Goal: Information Seeking & Learning: Learn about a topic

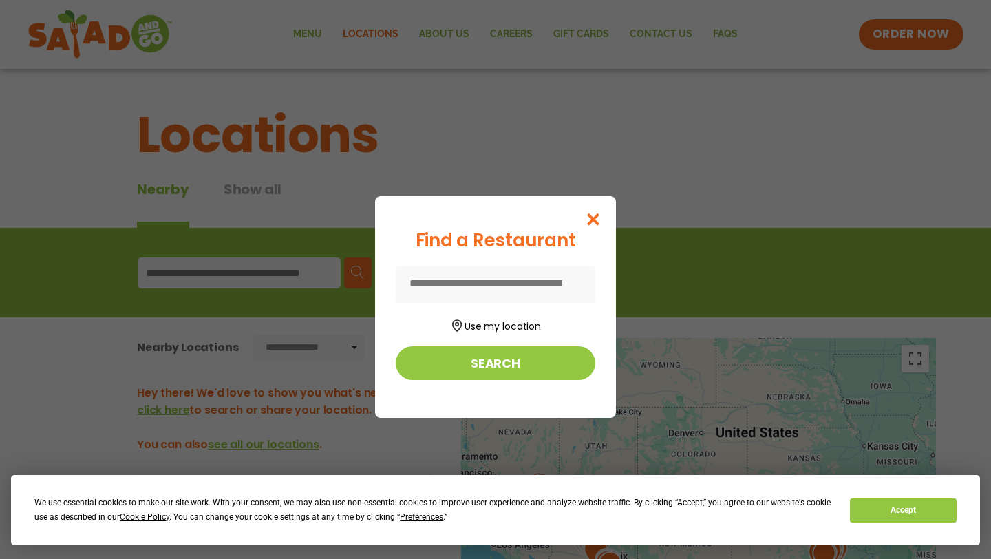
click at [506, 288] on input at bounding box center [496, 284] width 200 height 36
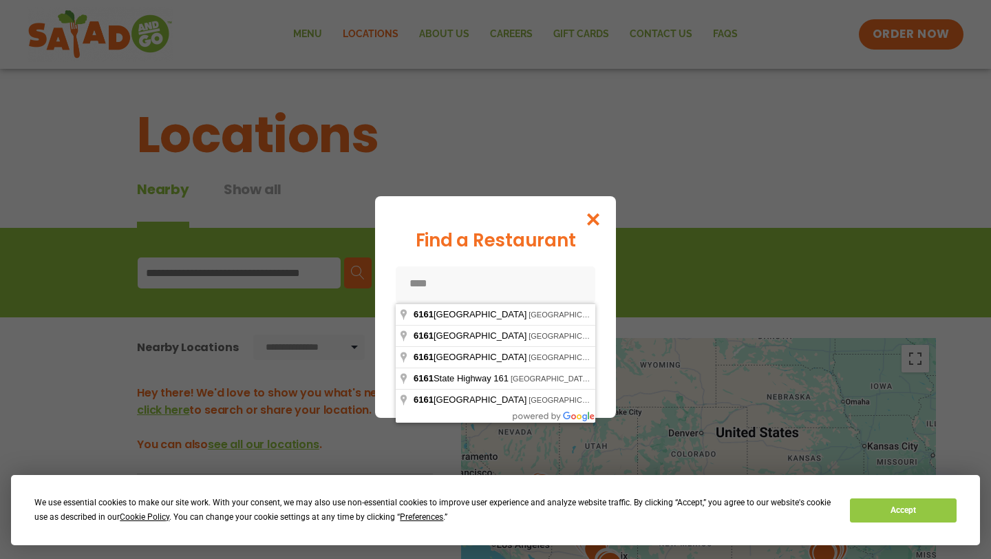
type input "**********"
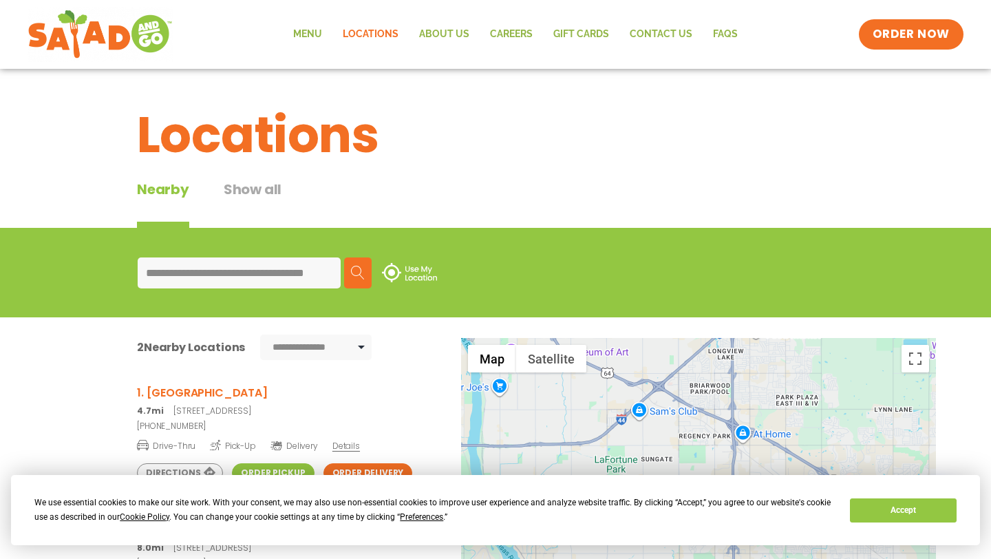
click at [268, 181] on button "Show all" at bounding box center [253, 203] width 58 height 49
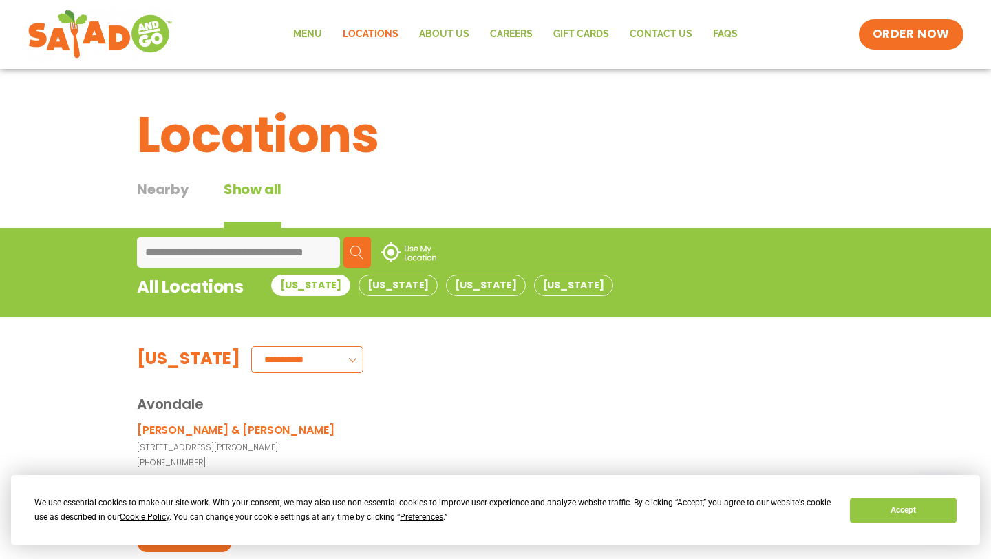
click at [357, 259] on button "Search" at bounding box center [357, 252] width 28 height 31
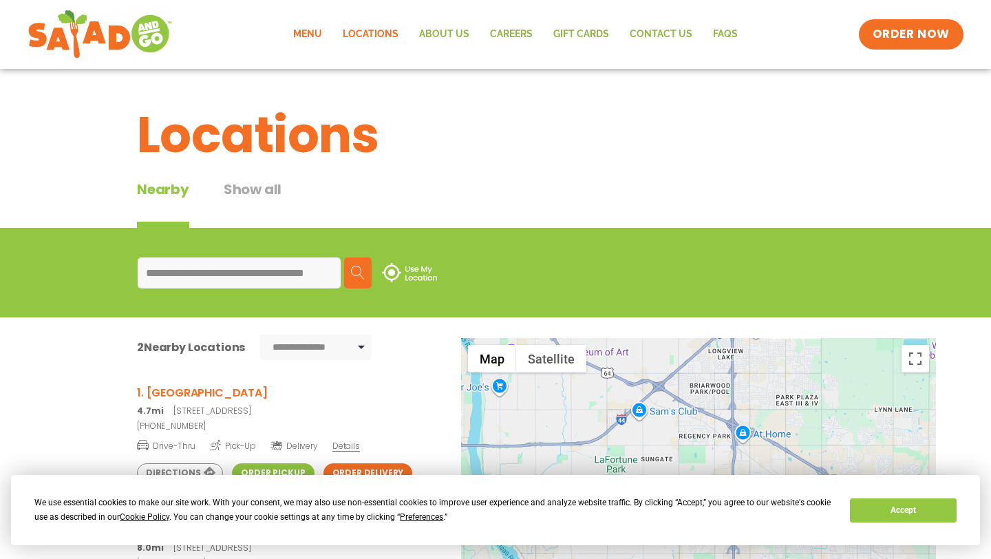
click at [314, 39] on link "Menu" at bounding box center [308, 35] width 50 height 32
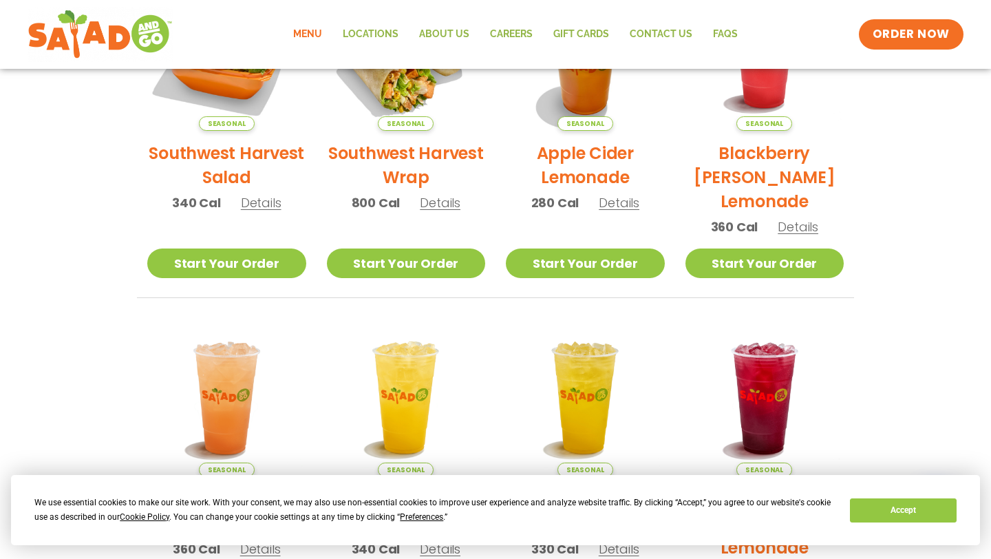
scroll to position [296, 0]
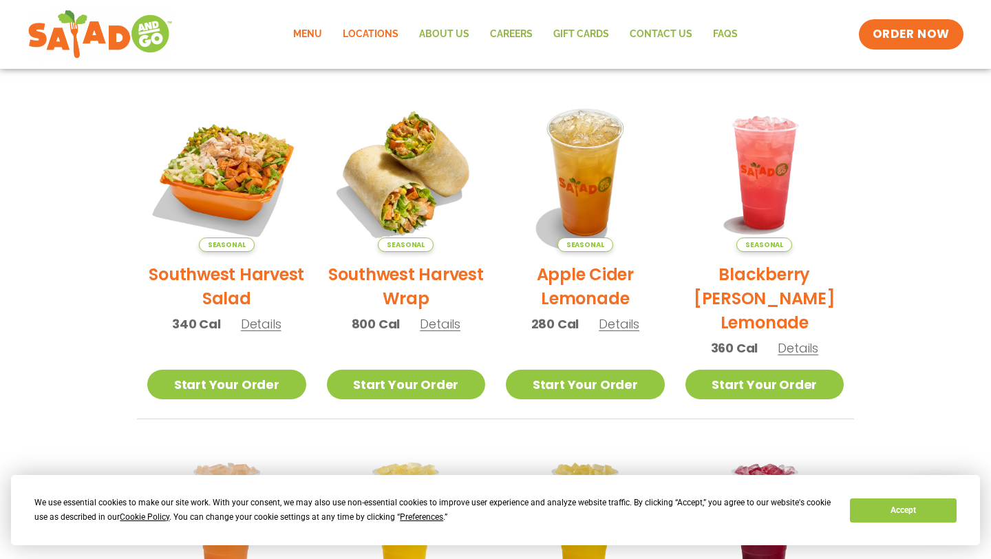
click at [368, 39] on link "Locations" at bounding box center [370, 35] width 76 height 32
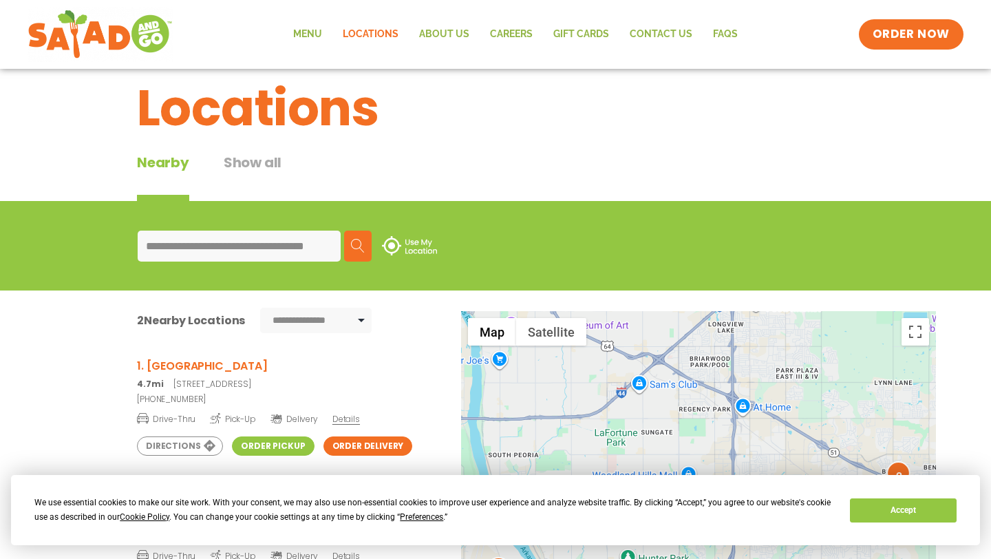
scroll to position [105, 0]
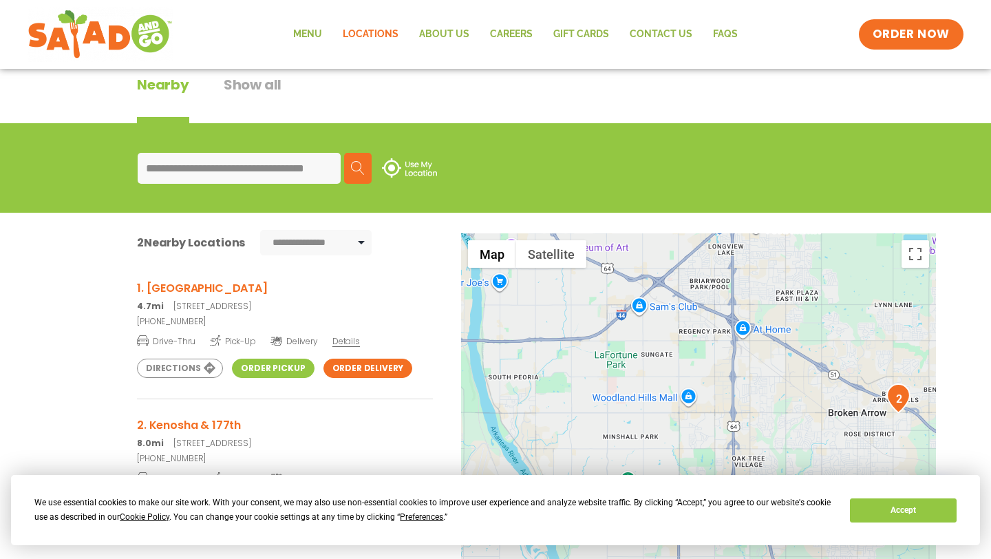
click at [338, 343] on span "Details" at bounding box center [346, 341] width 28 height 12
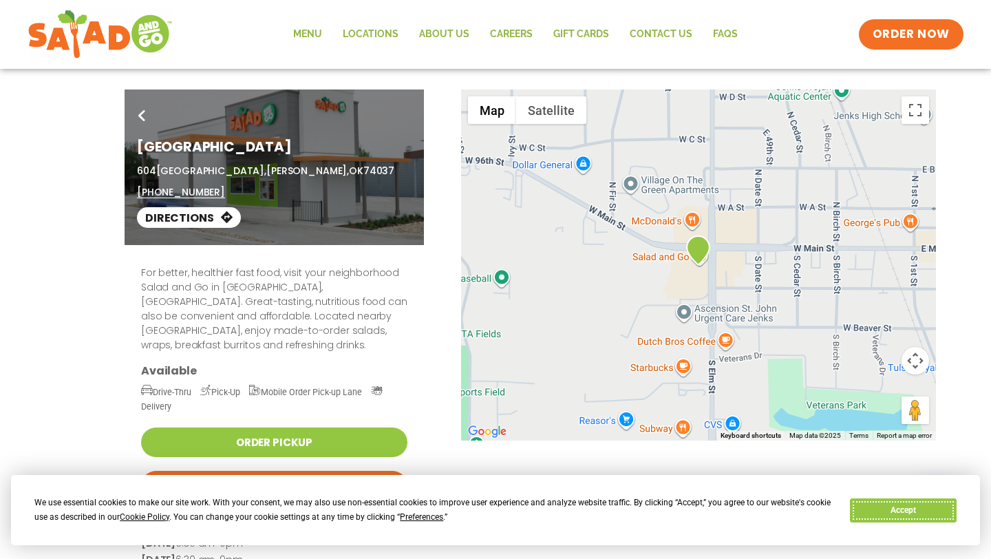
click at [871, 521] on button "Accept" at bounding box center [903, 510] width 106 height 24
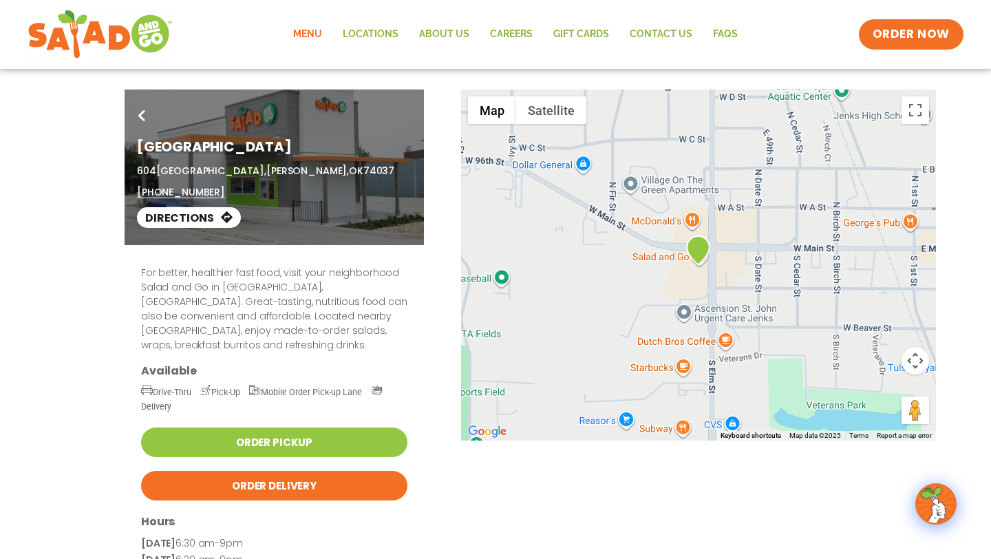
click at [324, 30] on link "Menu" at bounding box center [308, 35] width 50 height 32
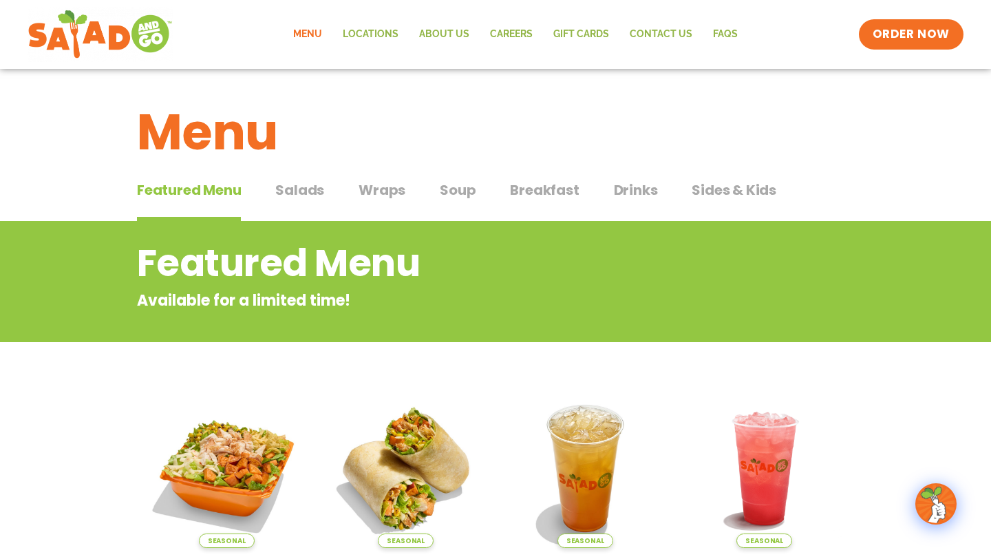
click at [523, 185] on span "Breakfast" at bounding box center [544, 190] width 69 height 21
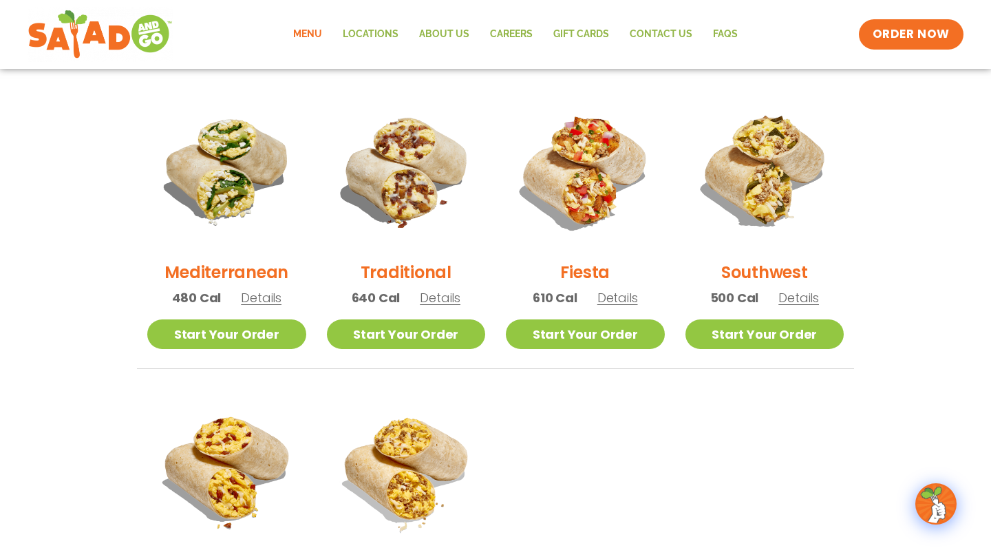
scroll to position [344, 0]
click at [595, 268] on h2 "Fiesta" at bounding box center [585, 271] width 50 height 24
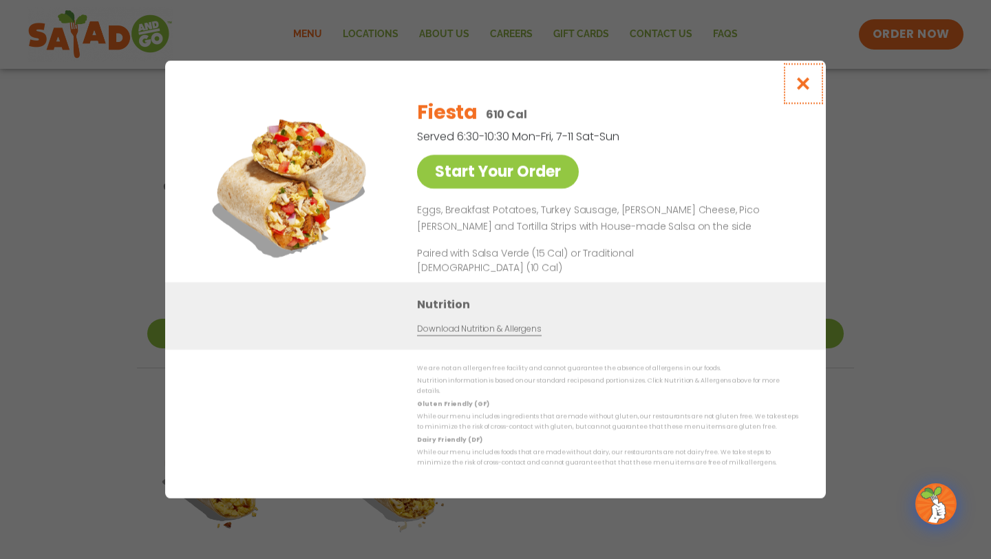
click at [797, 87] on icon "Close modal" at bounding box center [803, 83] width 17 height 14
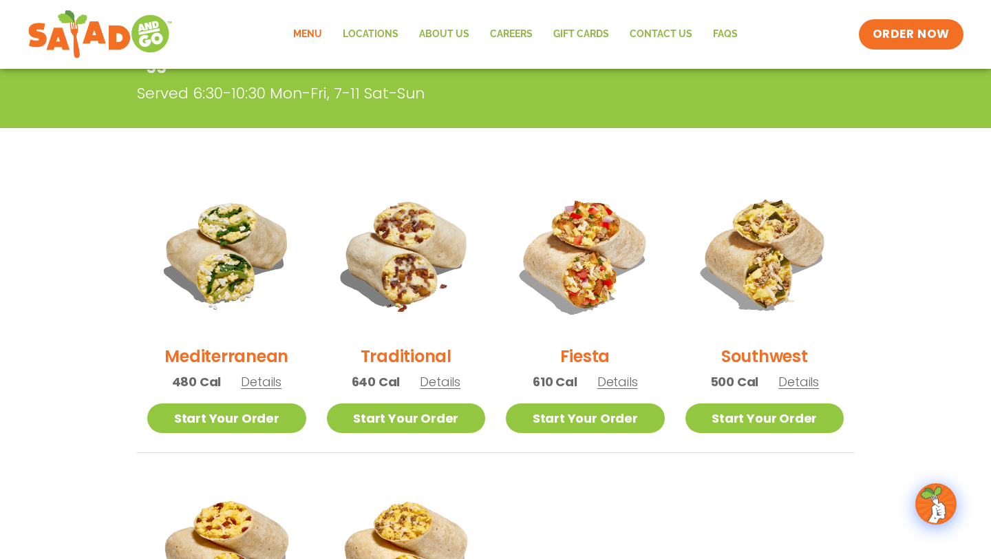
scroll to position [0, 0]
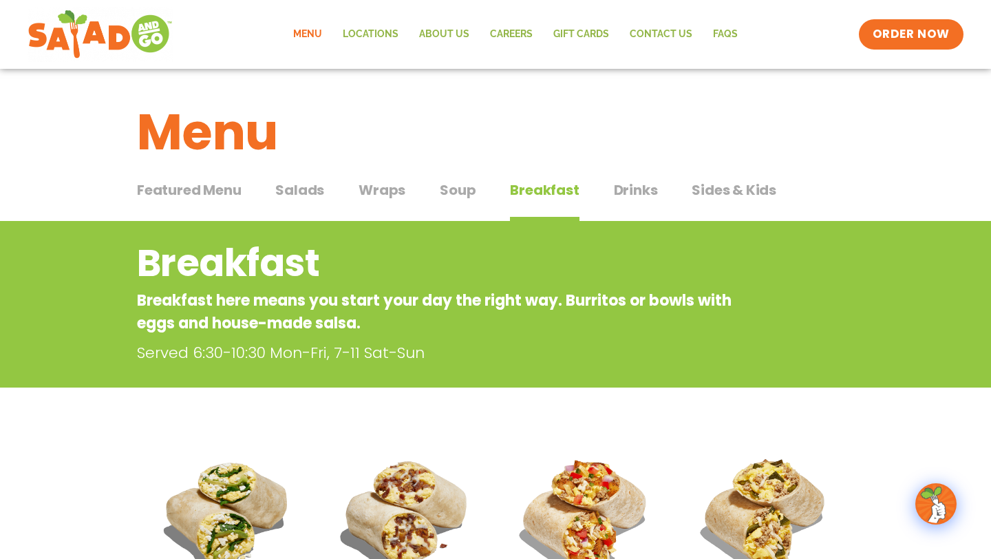
click at [547, 185] on span "Breakfast" at bounding box center [544, 190] width 69 height 21
click at [730, 200] on span "Sides & Kids" at bounding box center [734, 190] width 85 height 21
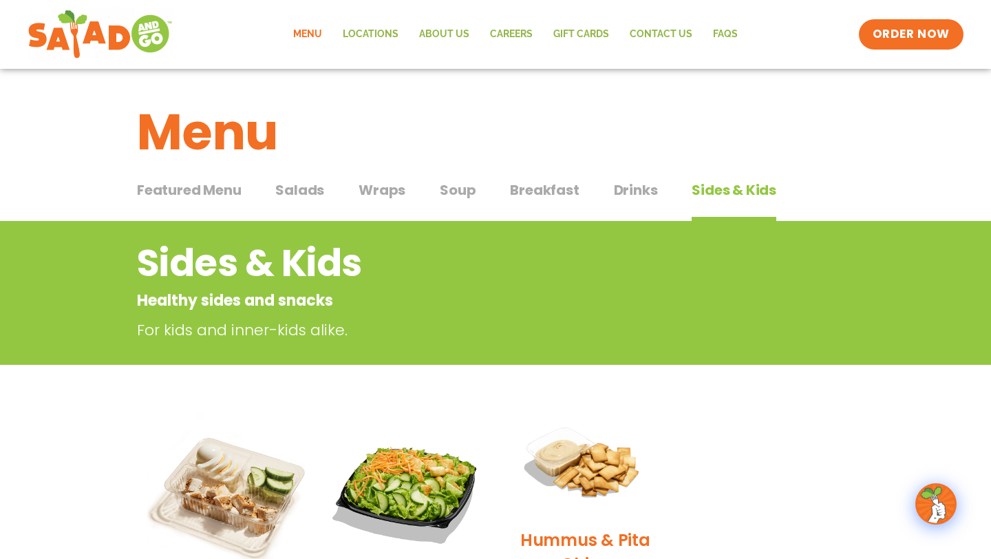
click at [447, 195] on span "Soup" at bounding box center [458, 190] width 36 height 21
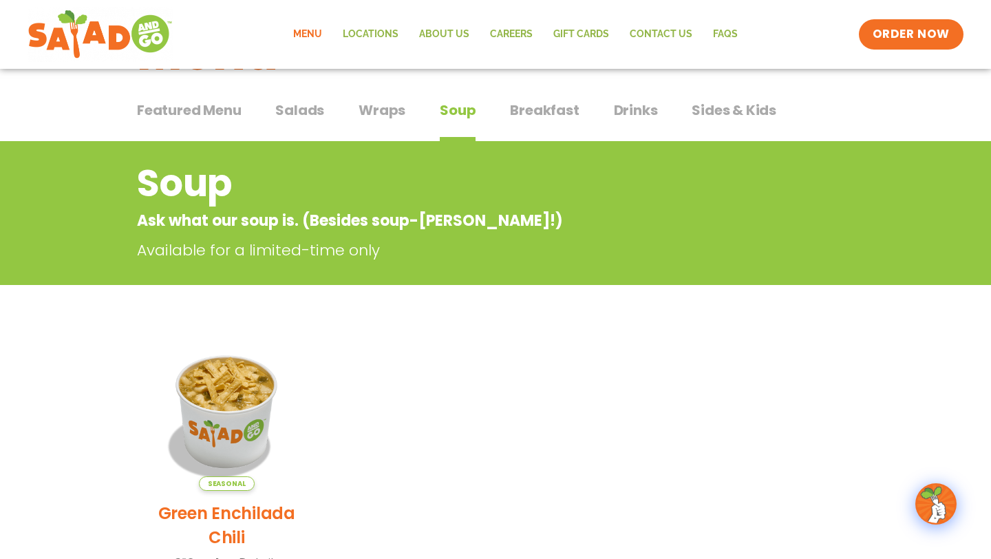
scroll to position [87, 0]
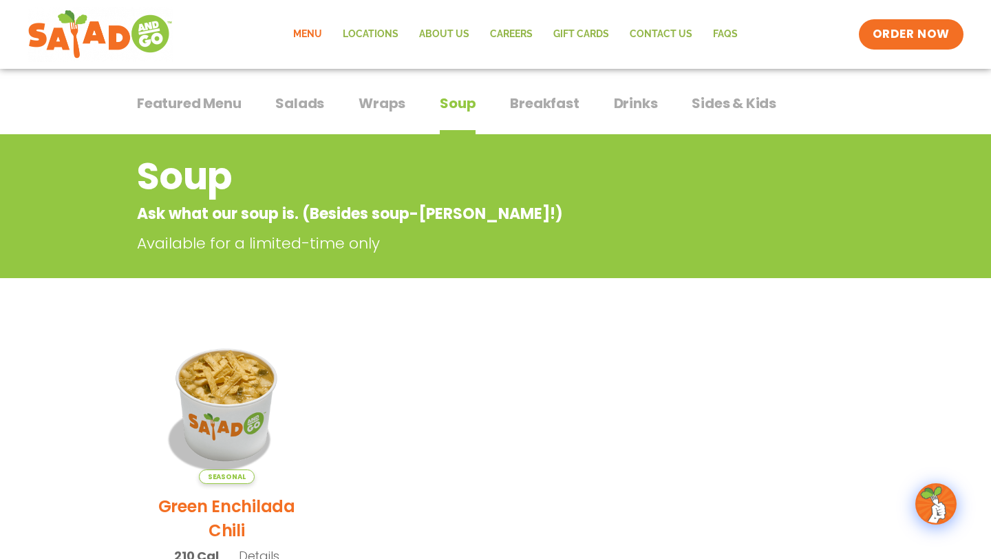
click at [391, 107] on span "Wraps" at bounding box center [382, 103] width 47 height 21
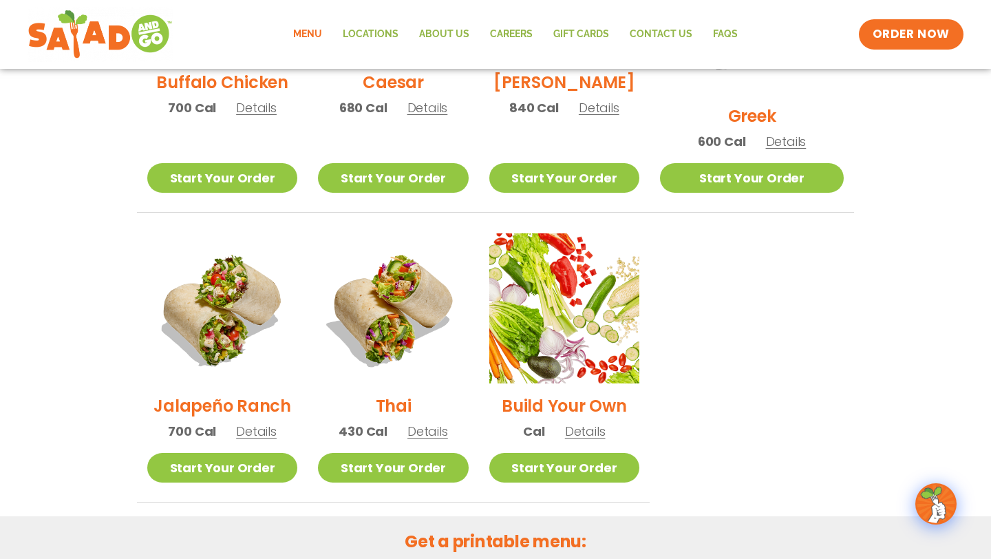
scroll to position [855, 0]
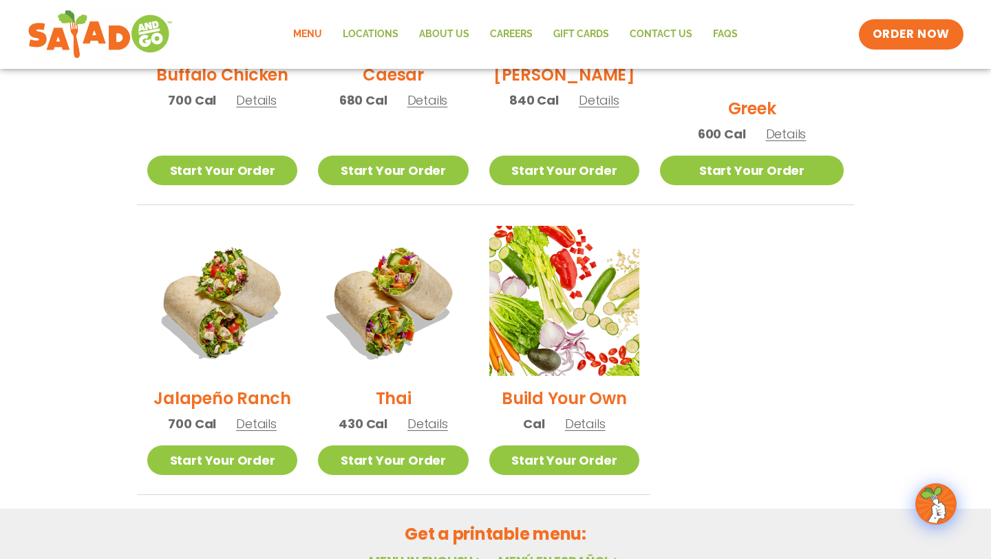
click at [412, 390] on h2 "Thai" at bounding box center [394, 398] width 36 height 24
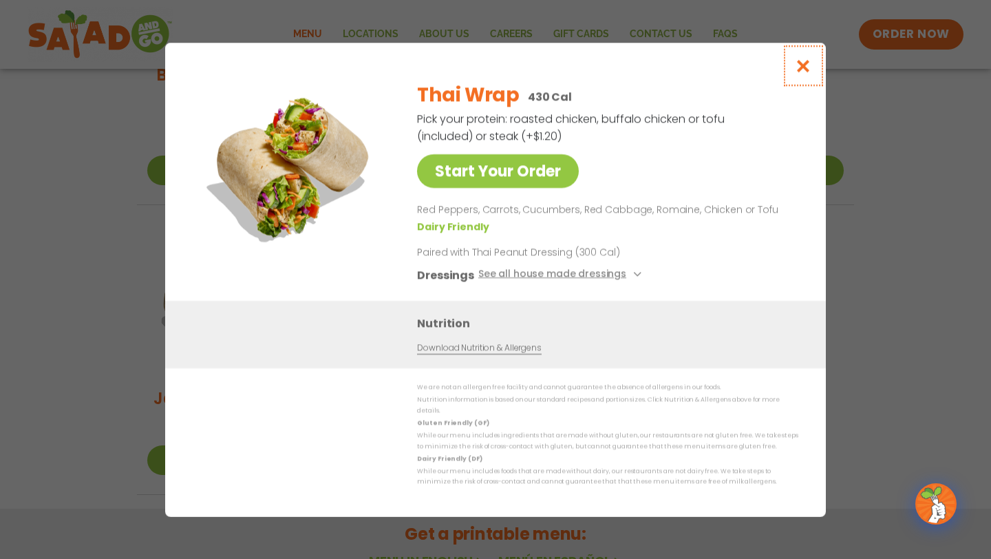
click at [809, 73] on icon "Close modal" at bounding box center [803, 65] width 17 height 14
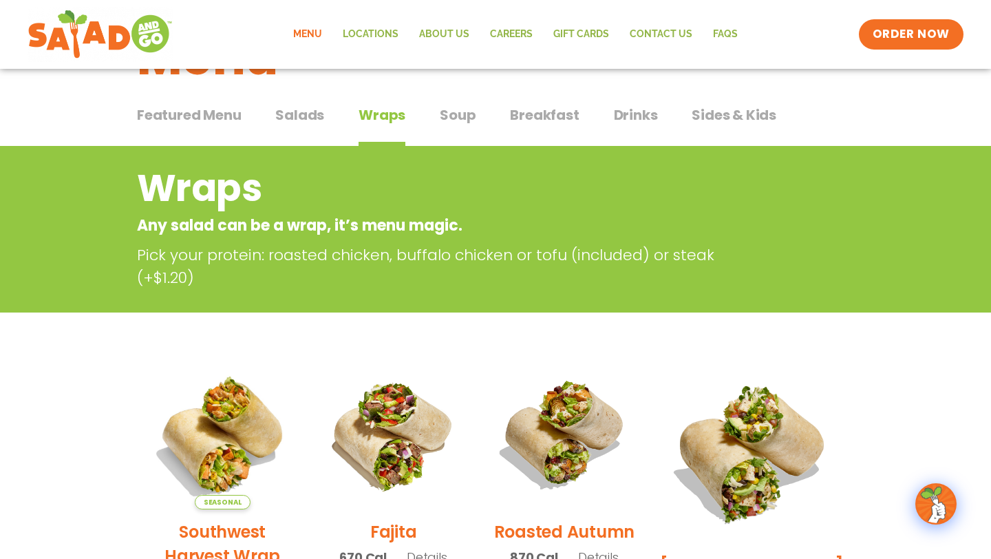
scroll to position [30, 0]
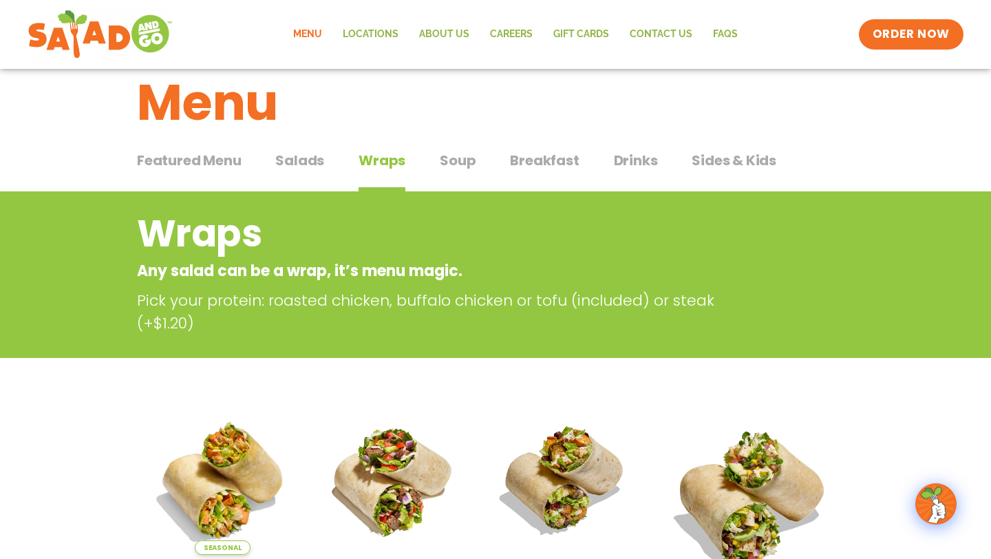
click at [299, 164] on span "Salads" at bounding box center [299, 160] width 49 height 21
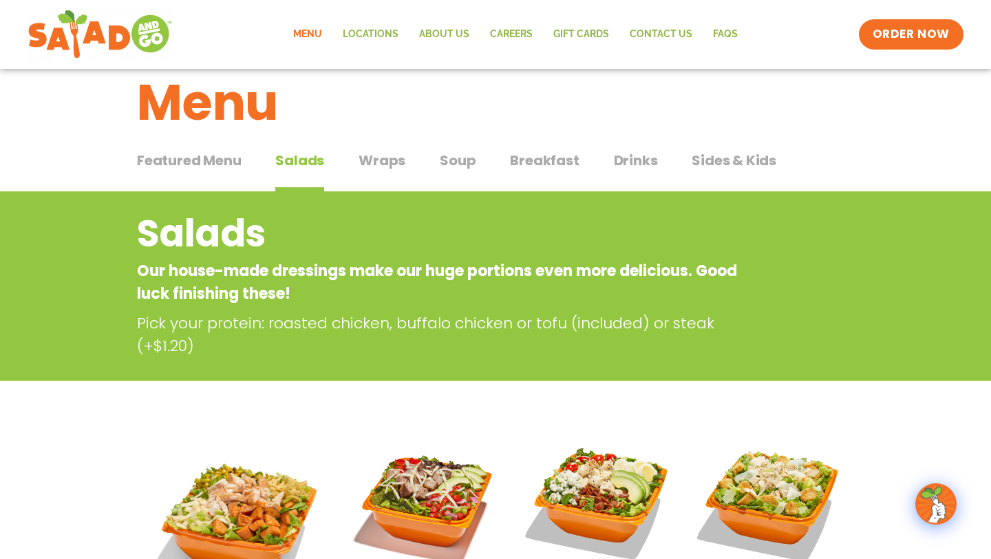
click at [184, 171] on button "Featured Menu Featured Menu" at bounding box center [189, 171] width 104 height 42
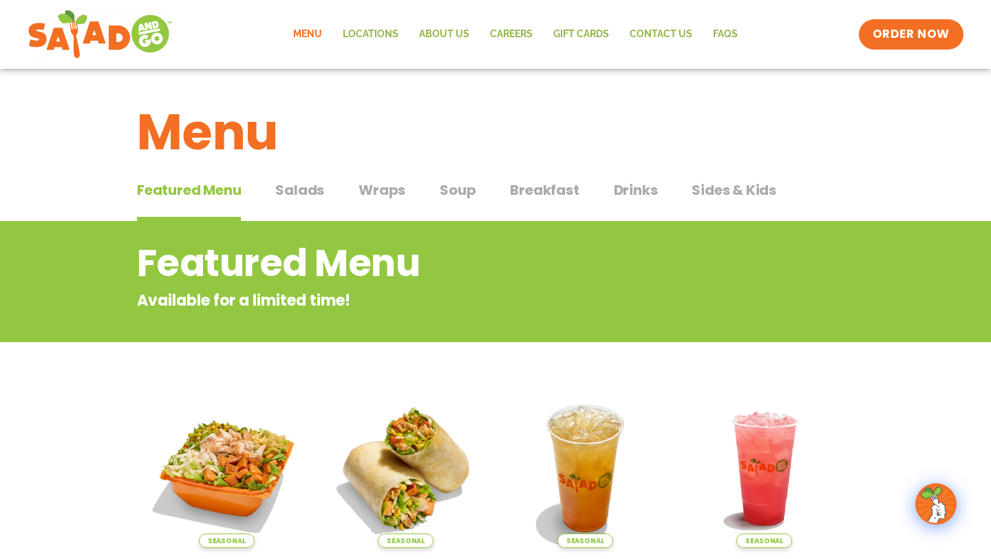
click at [726, 193] on span "Sides & Kids" at bounding box center [734, 190] width 85 height 21
